Goal: Task Accomplishment & Management: Manage account settings

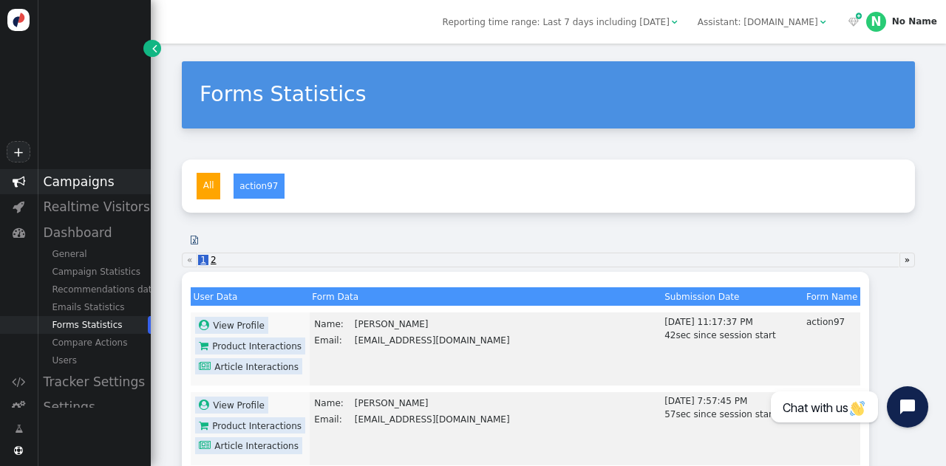
click at [87, 181] on div "Campaigns" at bounding box center [94, 181] width 114 height 25
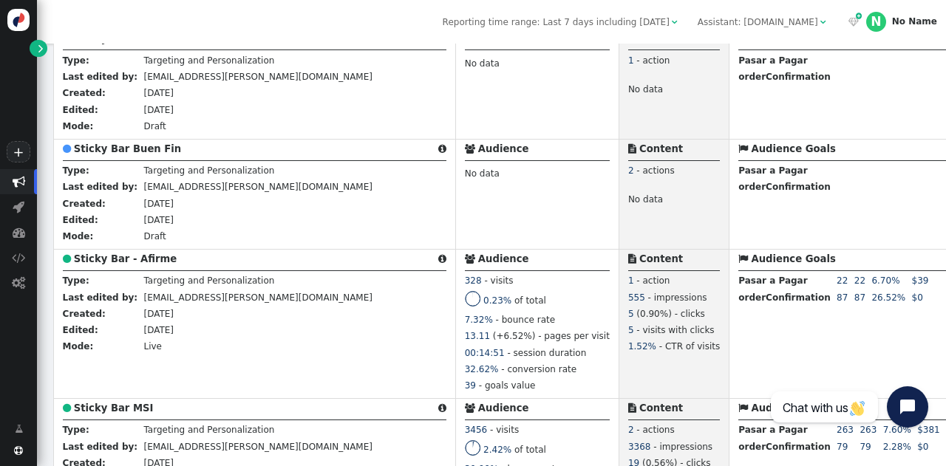
scroll to position [534, 0]
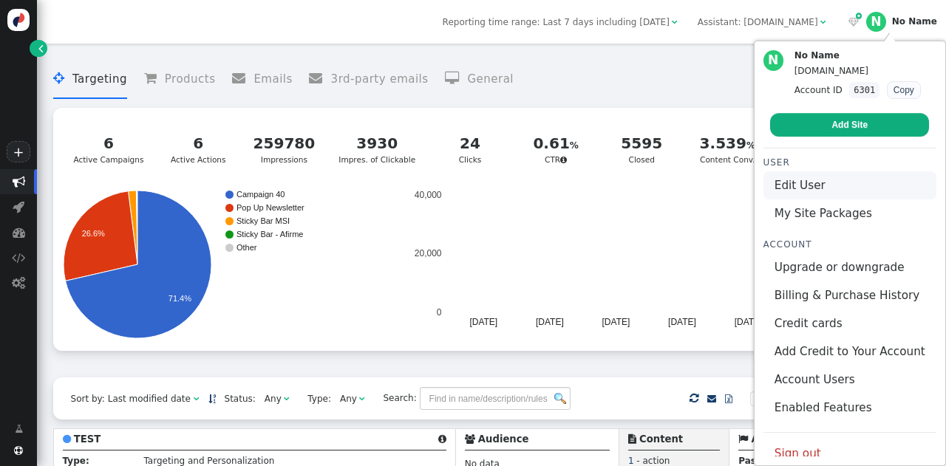
scroll to position [10, 0]
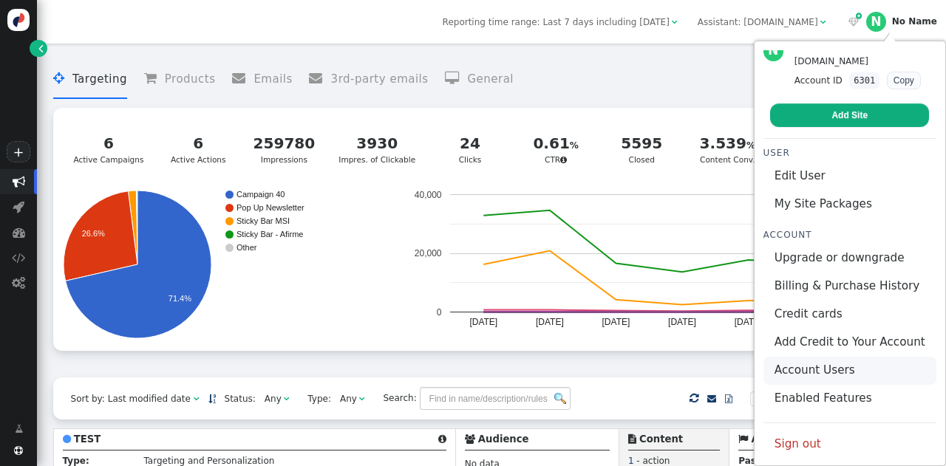
click at [821, 370] on link "Account Users" at bounding box center [850, 371] width 173 height 28
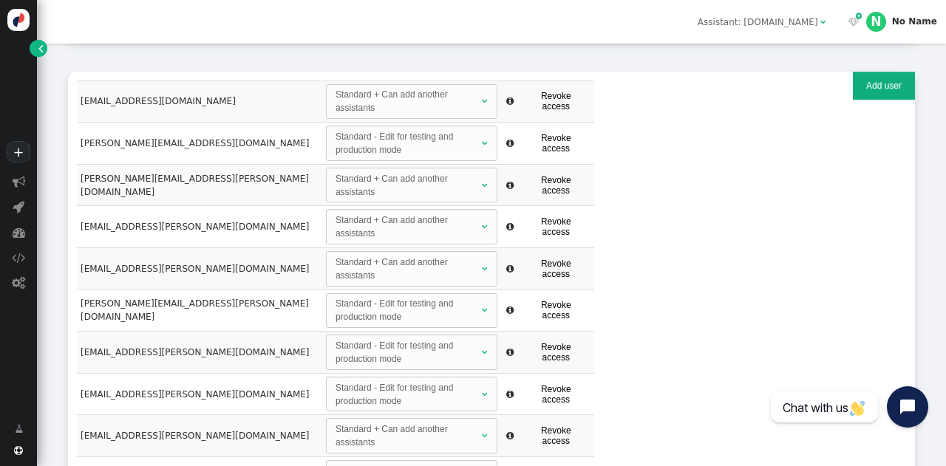
scroll to position [166, 0]
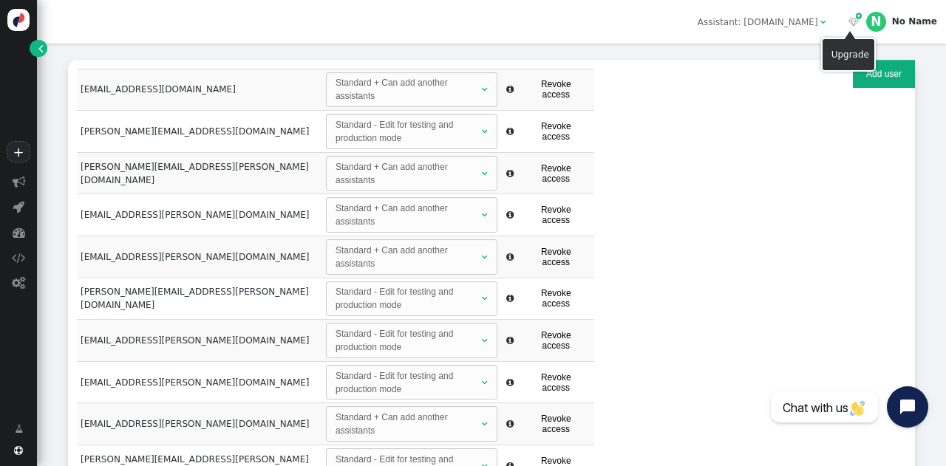
click at [866, 61] on div "Upgrade" at bounding box center [848, 55] width 55 height 34
click at [892, 66] on button "Add user" at bounding box center [884, 74] width 62 height 28
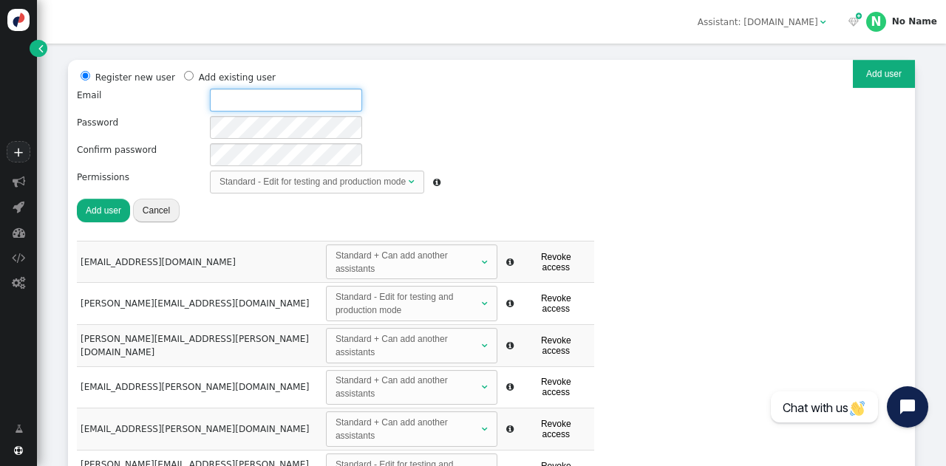
click at [276, 92] on input "text" at bounding box center [286, 100] width 152 height 23
paste input "valeria.valles@ext.cemex.com"
type input "valeria.valles@ext.cemex.com"
click at [498, 75] on div "Register new user Add existing user Email valeria.valles@ext.cemex.com Password…" at bounding box center [491, 155] width 829 height 172
click at [313, 175] on div "Standard - Edit for testing and production mode" at bounding box center [313, 181] width 186 height 13
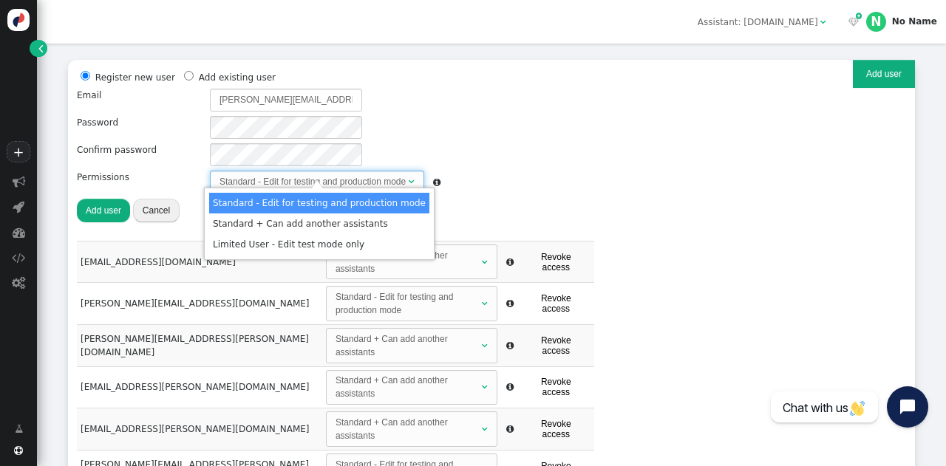
click at [517, 159] on div "Register new user Add existing user Email valeria.valles@ext.cemex.com Password…" at bounding box center [491, 155] width 829 height 172
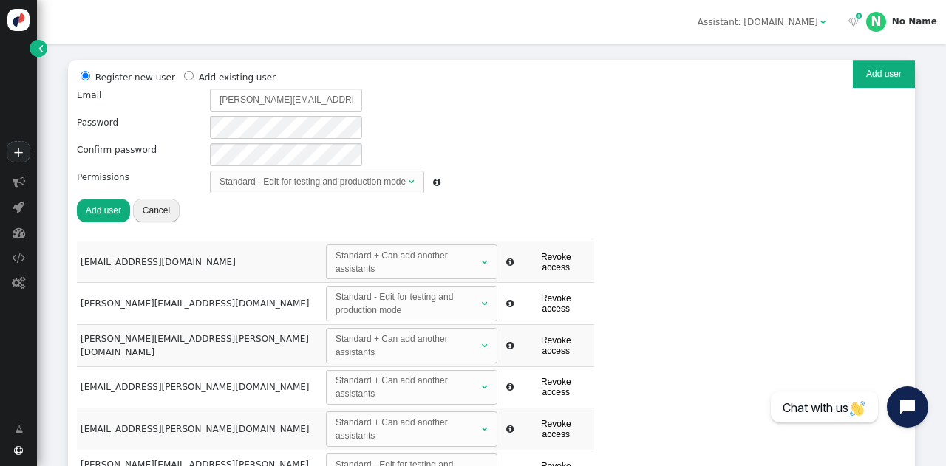
click at [102, 199] on button "Add user" at bounding box center [103, 210] width 53 height 23
click at [98, 199] on button "Add user" at bounding box center [103, 210] width 53 height 23
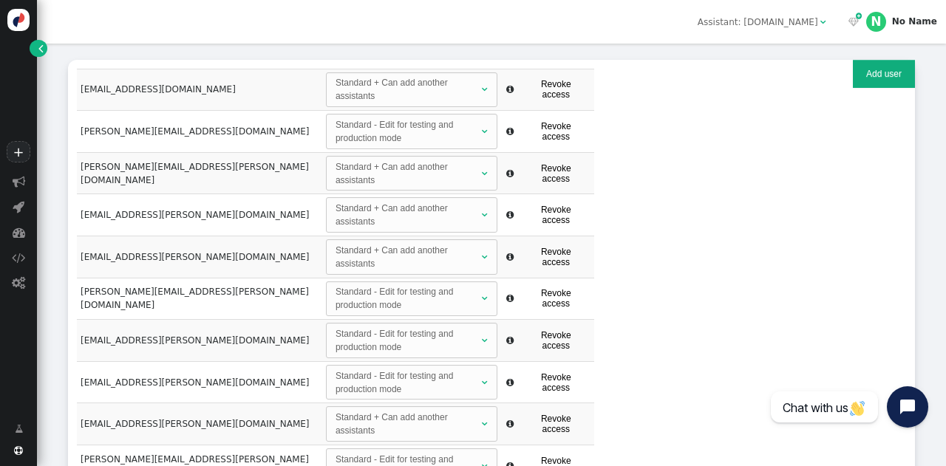
click at [866, 178] on div "Register new user Add existing user Email valeria.valles@ext.cemex.com Password…" at bounding box center [491, 341] width 847 height 563
